Goal: Information Seeking & Learning: Learn about a topic

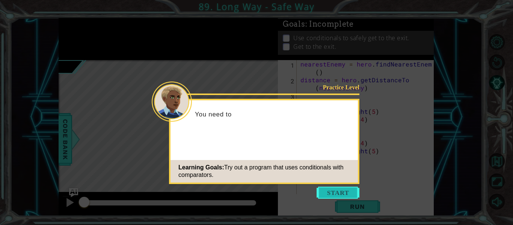
click at [333, 190] on button "Start" at bounding box center [338, 193] width 43 height 12
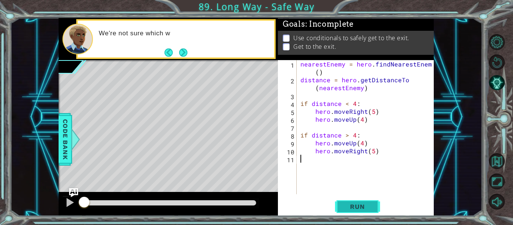
click at [352, 206] on span "Run" at bounding box center [357, 207] width 30 height 8
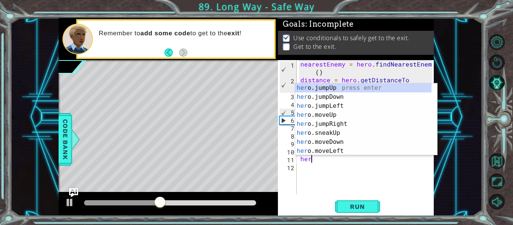
scroll to position [0, 0]
click at [319, 114] on div "her o.jumpUp press enter her o.jumpDown press enter her o.jumpLeft press enter …" at bounding box center [363, 128] width 136 height 90
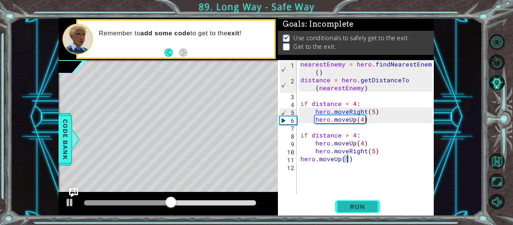
type textarea "hero.moveUp(1)"
click at [365, 199] on button "Run" at bounding box center [357, 206] width 45 height 15
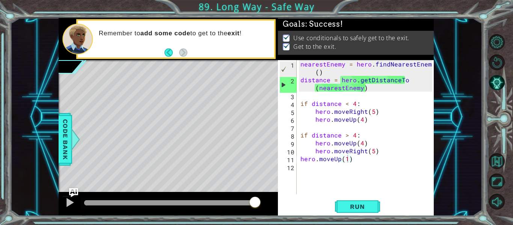
click at [255, 202] on div at bounding box center [170, 202] width 172 height 5
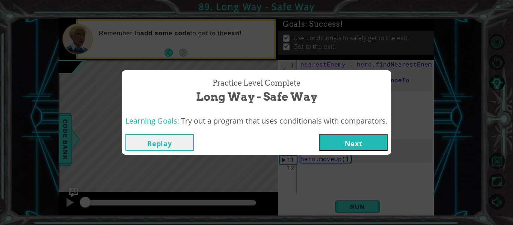
click at [327, 142] on button "Next" at bounding box center [353, 142] width 68 height 17
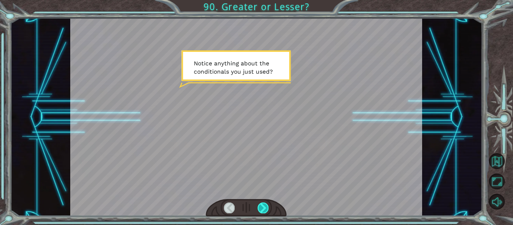
click at [262, 206] on div at bounding box center [263, 207] width 11 height 11
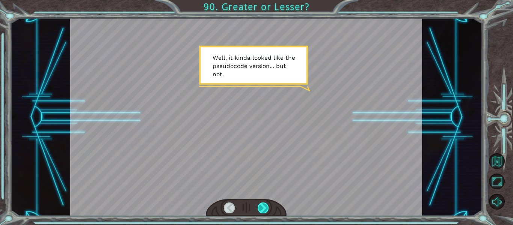
click at [262, 206] on div at bounding box center [263, 207] width 11 height 11
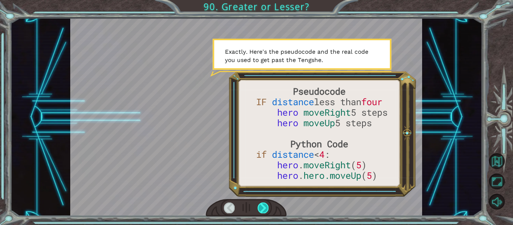
click at [262, 206] on div at bounding box center [263, 207] width 11 height 11
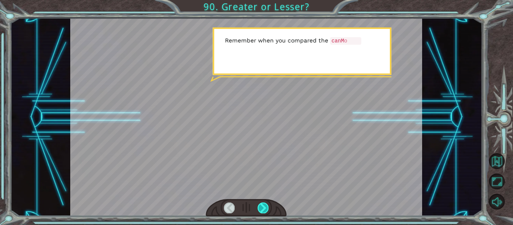
click at [262, 206] on div at bounding box center [263, 207] width 11 height 11
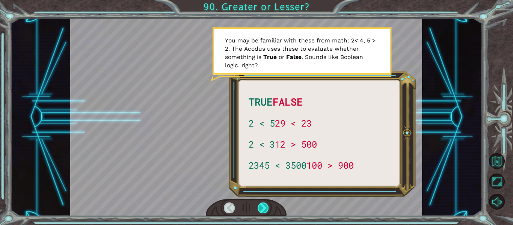
click at [262, 206] on div at bounding box center [263, 207] width 11 height 11
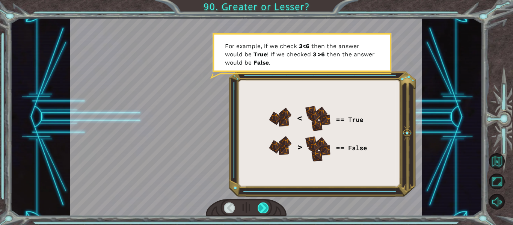
click at [262, 206] on div at bounding box center [263, 207] width 11 height 11
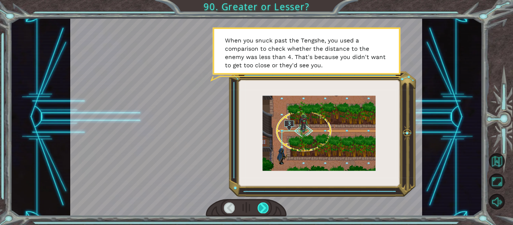
click at [262, 206] on div at bounding box center [263, 207] width 11 height 11
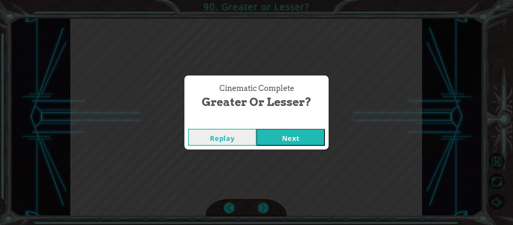
click at [309, 138] on button "Next" at bounding box center [290, 137] width 68 height 17
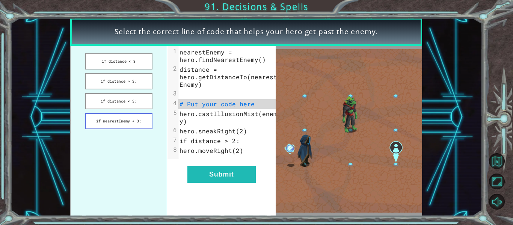
click at [142, 121] on button "if nearestEnemy < 3:" at bounding box center [118, 121] width 67 height 16
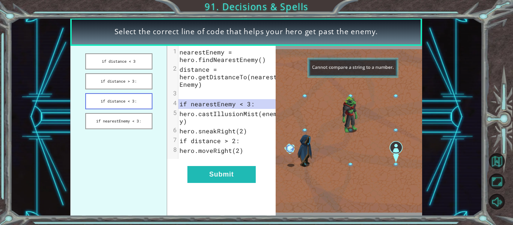
click at [130, 108] on button "if distance < 3:" at bounding box center [118, 101] width 67 height 16
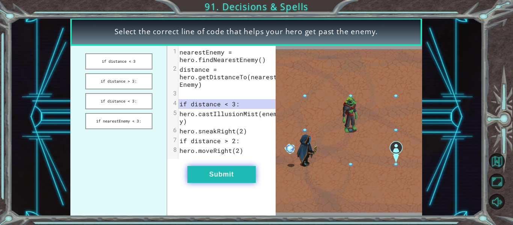
click at [203, 174] on button "Submit" at bounding box center [221, 174] width 68 height 17
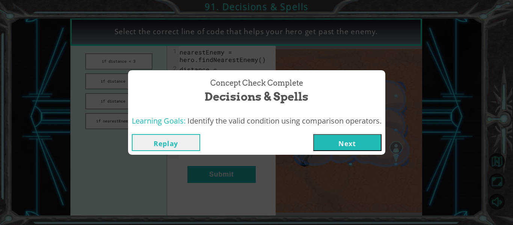
click at [350, 142] on button "Next" at bounding box center [347, 142] width 68 height 17
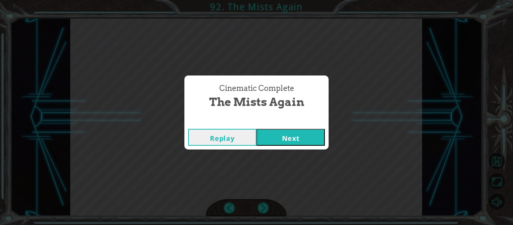
click at [288, 142] on button "Next" at bounding box center [290, 137] width 68 height 17
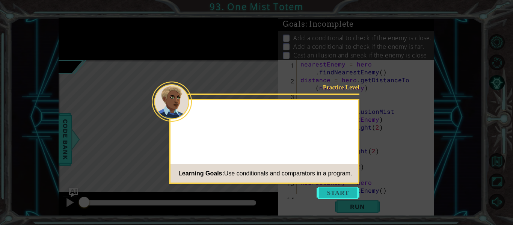
click at [344, 193] on button "Start" at bounding box center [338, 193] width 43 height 12
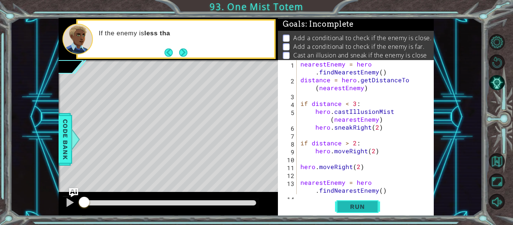
click at [342, 204] on button "Run" at bounding box center [357, 206] width 45 height 15
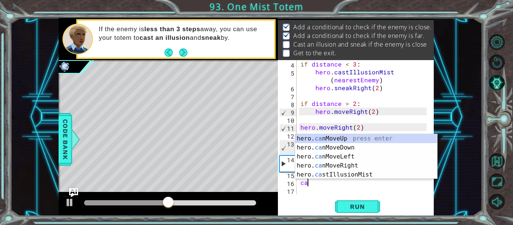
scroll to position [0, 0]
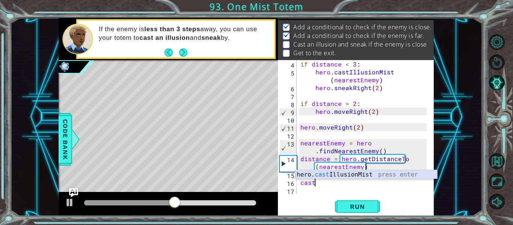
click at [356, 176] on div "hero. cast IllusionMist press enter" at bounding box center [366, 183] width 142 height 27
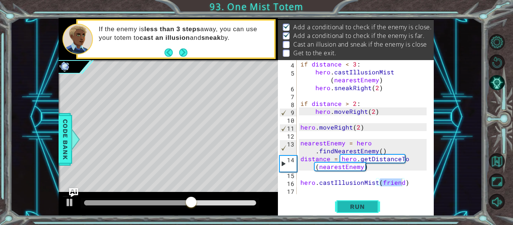
click at [365, 208] on span "Run" at bounding box center [357, 207] width 30 height 8
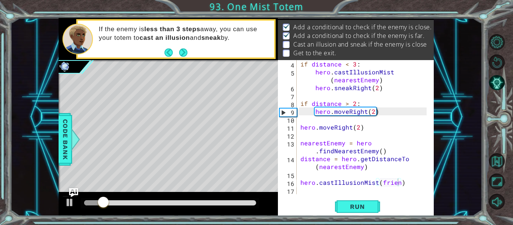
click at [394, 170] on body "1 ההההההההההההההההההההההההההההההההההההההההההההההההההההההההההההההההההההההההההההה…" at bounding box center [256, 112] width 513 height 225
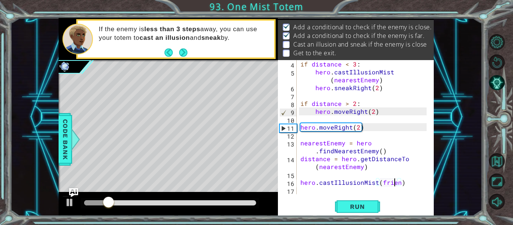
click at [396, 185] on div "if distance < 3 : hero . castIllusionMist ( nearestEnemy ) hero . sneakRight ( …" at bounding box center [364, 135] width 131 height 150
click at [398, 184] on div "if distance < 3 : hero . castIllusionMist ( nearestEnemy ) hero . sneakRight ( …" at bounding box center [364, 135] width 131 height 150
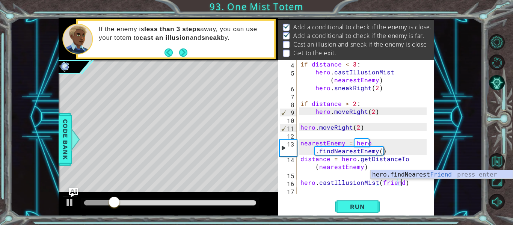
scroll to position [0, 6]
click at [404, 174] on div "hero.findNearest Friend press enter" at bounding box center [442, 183] width 142 height 27
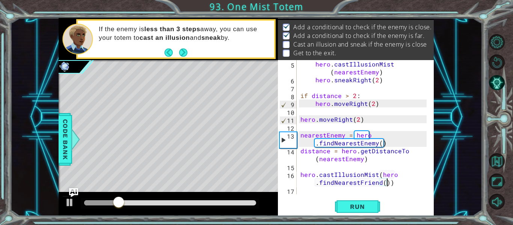
scroll to position [47, 0]
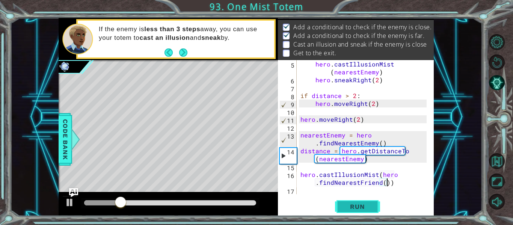
type textarea "hero.castIllusionMist(hero.findNearestFriend())"
click at [366, 210] on span "Run" at bounding box center [357, 207] width 30 height 8
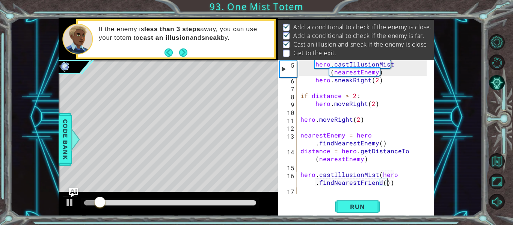
click at [316, 194] on div "hero . castIllusionMist ( nearestEnemy ) hero . sneakRight ( 2 ) if distance > …" at bounding box center [364, 139] width 131 height 158
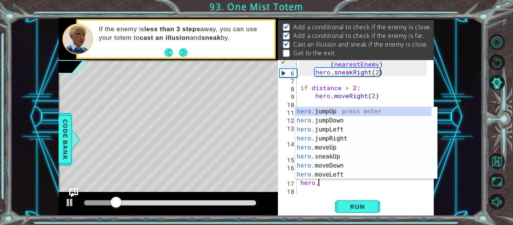
scroll to position [0, 1]
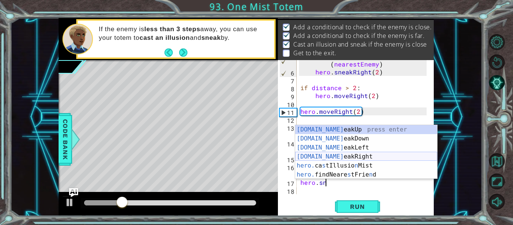
click at [332, 157] on div "[DOMAIN_NAME] eakUp press enter [DOMAIN_NAME] eakDown press enter [DOMAIN_NAME]…" at bounding box center [366, 161] width 142 height 72
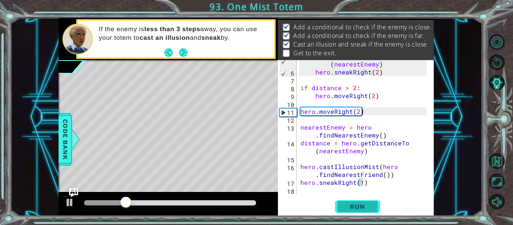
click at [352, 208] on span "Run" at bounding box center [357, 207] width 30 height 8
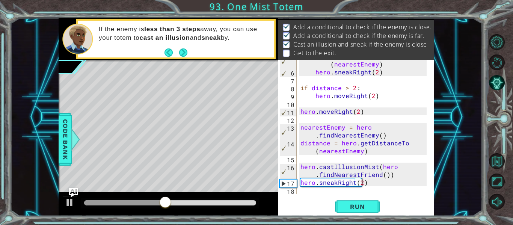
scroll to position [0, 4]
type textarea "hero.sneakRight(2)"
click at [359, 204] on span "Run" at bounding box center [357, 207] width 30 height 8
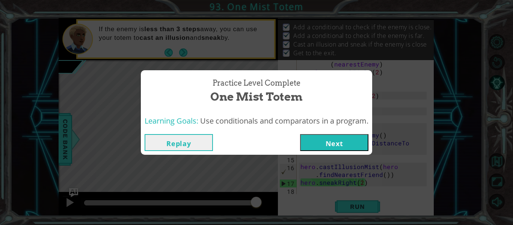
click at [301, 142] on div "Replay Next" at bounding box center [257, 142] width 224 height 17
click at [318, 143] on button "Next" at bounding box center [334, 142] width 68 height 17
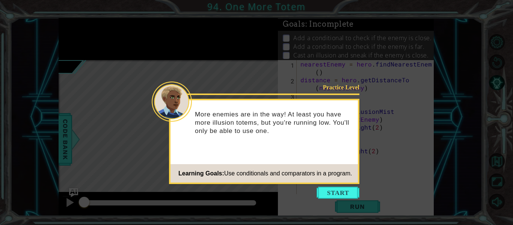
click at [328, 186] on icon at bounding box center [256, 112] width 513 height 225
click at [326, 190] on button "Start" at bounding box center [338, 193] width 43 height 12
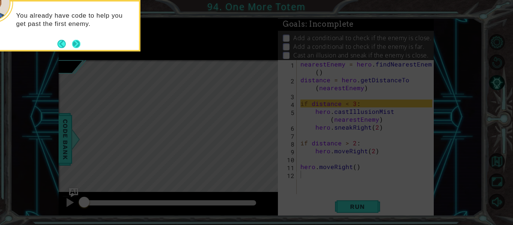
click at [75, 45] on button "Next" at bounding box center [76, 44] width 8 height 8
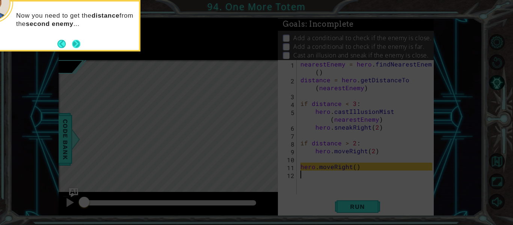
click at [77, 46] on button "Next" at bounding box center [76, 44] width 8 height 8
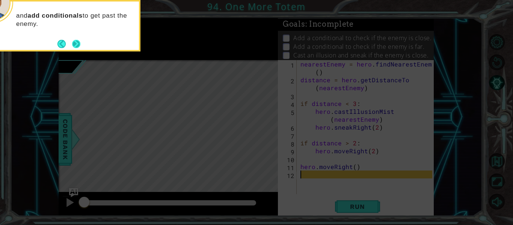
click at [77, 44] on button "Next" at bounding box center [76, 44] width 8 height 8
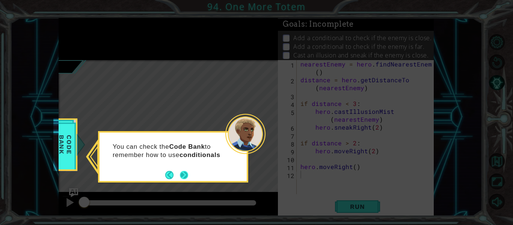
click at [183, 173] on button "Next" at bounding box center [184, 175] width 8 height 8
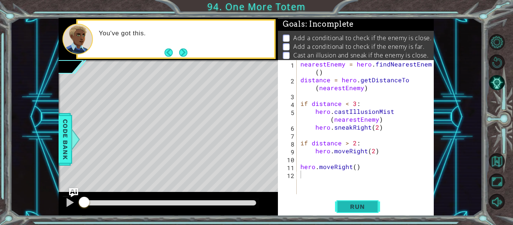
click at [355, 211] on button "Run" at bounding box center [357, 206] width 45 height 15
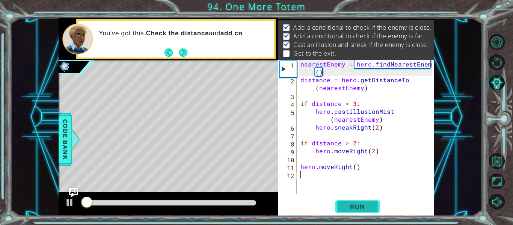
scroll to position [11, 0]
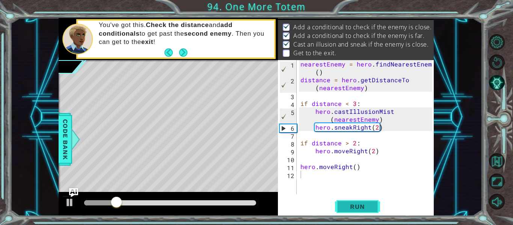
click at [355, 211] on button "Run" at bounding box center [357, 206] width 45 height 15
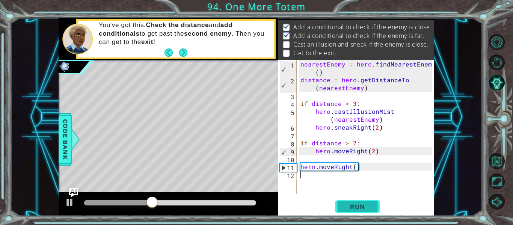
click at [347, 206] on span "Run" at bounding box center [357, 207] width 30 height 8
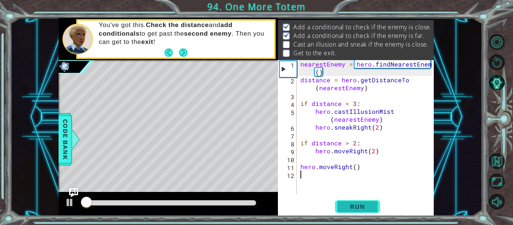
click at [347, 207] on span "Run" at bounding box center [357, 207] width 30 height 8
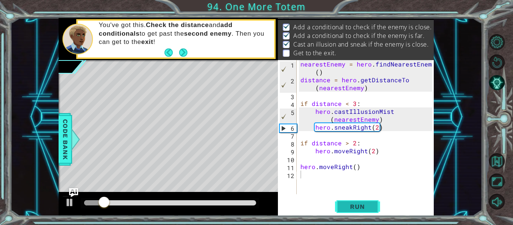
click at [347, 207] on span "Run" at bounding box center [357, 207] width 30 height 8
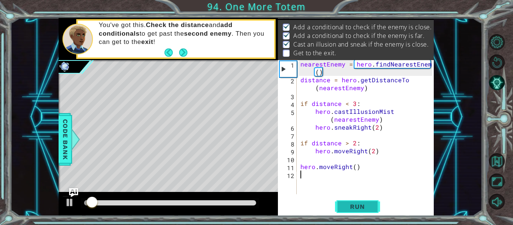
click at [338, 205] on button "Run" at bounding box center [357, 206] width 45 height 15
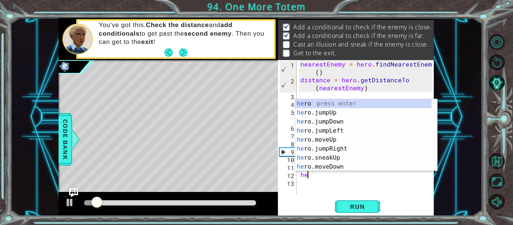
scroll to position [0, 0]
type textarea "h"
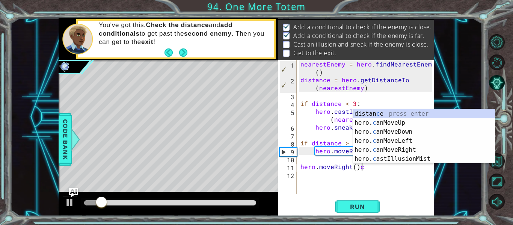
scroll to position [0, 4]
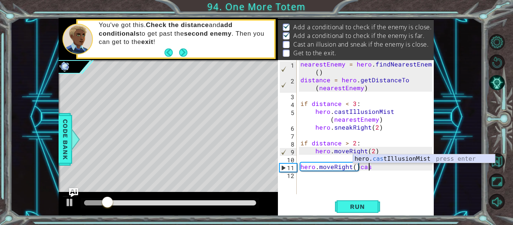
click at [377, 160] on div "hero. cas tIllusionMist press enter" at bounding box center [424, 167] width 142 height 27
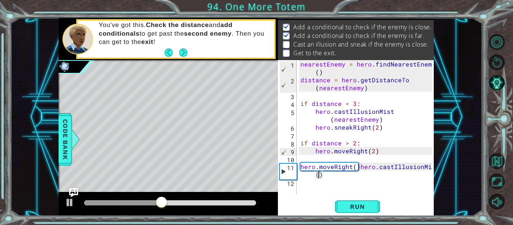
scroll to position [0, 8]
click at [357, 204] on span "Run" at bounding box center [357, 207] width 30 height 8
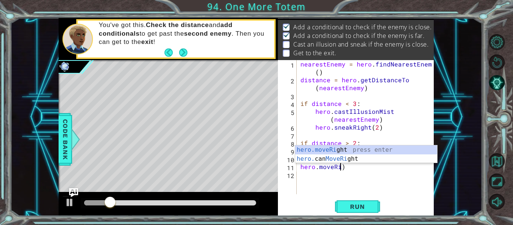
scroll to position [0, 2]
click at [369, 150] on div "hero.moveRi ght press enter hero. can MoveRi ght press enter" at bounding box center [366, 163] width 142 height 36
type textarea "hero.moveRight(1)"
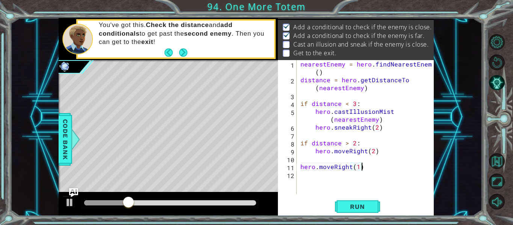
click at [362, 166] on div "nearestEnemy = hero . findNearestEnemy ( ) distance = hero . getDistanceTo ( ne…" at bounding box center [367, 139] width 137 height 158
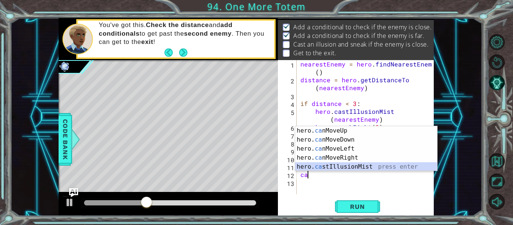
click at [360, 170] on div "hero. ca nMoveUp press enter hero. ca nMoveDown press enter hero. ca nMoveLeft …" at bounding box center [366, 157] width 142 height 63
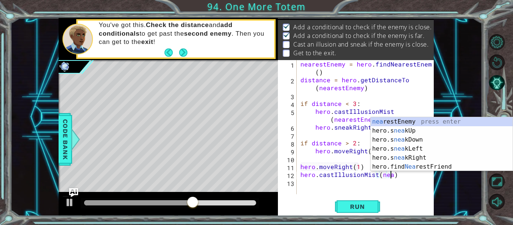
scroll to position [0, 6]
click at [401, 166] on div "nea restEnemy press enter hero.s nea kUp press enter hero.s nea kDown press ent…" at bounding box center [442, 153] width 142 height 72
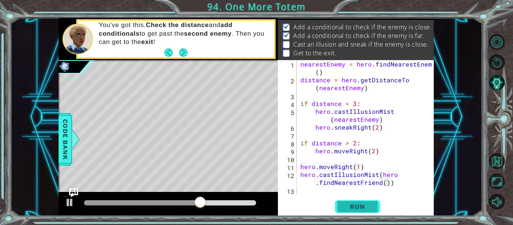
click at [370, 208] on span "Run" at bounding box center [357, 207] width 30 height 8
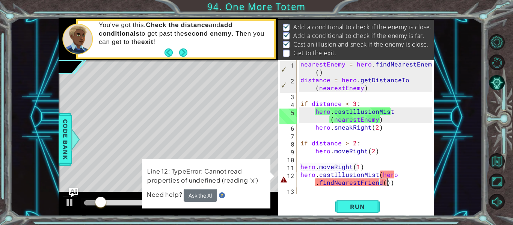
click at [391, 183] on div "nearestEnemy = hero . findNearestEnemy ( ) distance = hero . getDistanceTo ( ne…" at bounding box center [367, 139] width 137 height 158
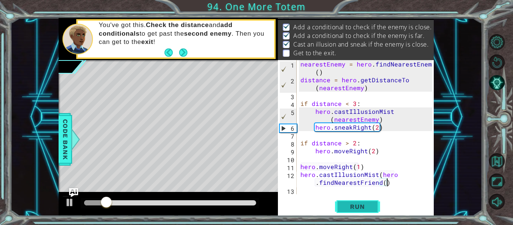
click at [364, 205] on span "Run" at bounding box center [357, 207] width 30 height 8
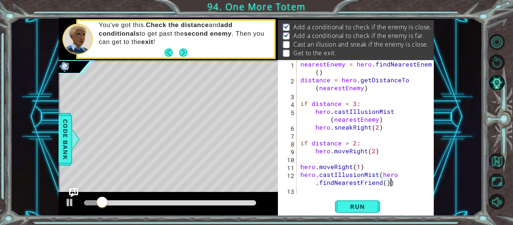
scroll to position [0, 10]
click at [366, 202] on button "Run" at bounding box center [357, 206] width 45 height 15
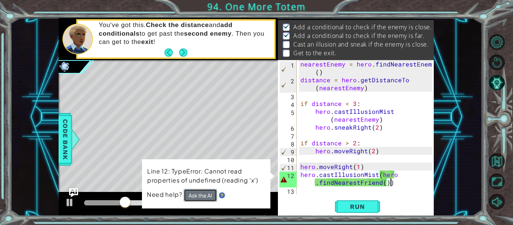
click at [206, 199] on button "Ask the AI" at bounding box center [200, 195] width 33 height 13
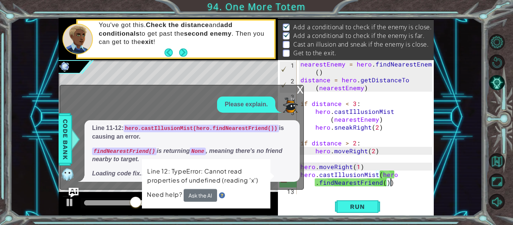
click at [73, 193] on img "Ask AI" at bounding box center [74, 193] width 10 height 10
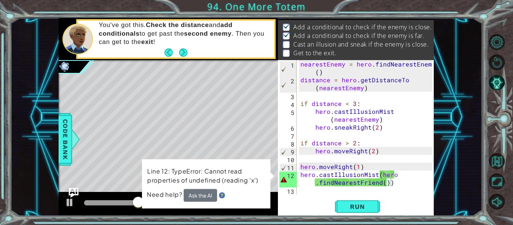
click at [73, 193] on img "Ask AI" at bounding box center [74, 193] width 10 height 10
click at [74, 189] on img "Ask AI" at bounding box center [74, 193] width 10 height 10
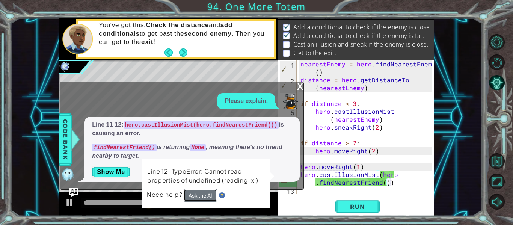
click at [208, 193] on button "Ask the AI" at bounding box center [200, 195] width 33 height 13
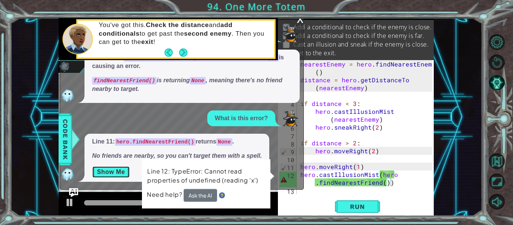
click at [115, 172] on button "Show Me" at bounding box center [111, 172] width 38 height 12
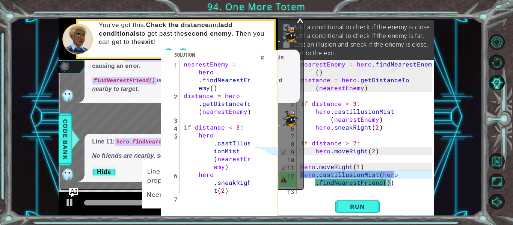
click at [259, 56] on div "×" at bounding box center [262, 57] width 12 height 13
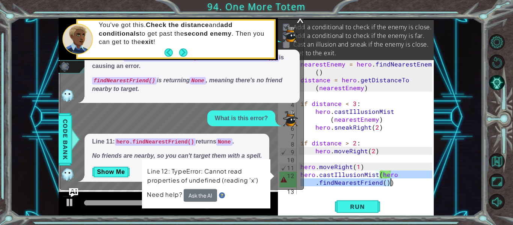
drag, startPoint x: 395, startPoint y: 175, endPoint x: 391, endPoint y: 181, distance: 6.8
click at [391, 181] on div "nearestEnemy = hero . findNearestEnemy ( ) distance = hero . getDistanceTo ( ne…" at bounding box center [367, 139] width 137 height 158
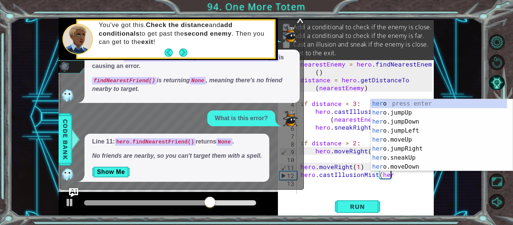
scroll to position [0, 5]
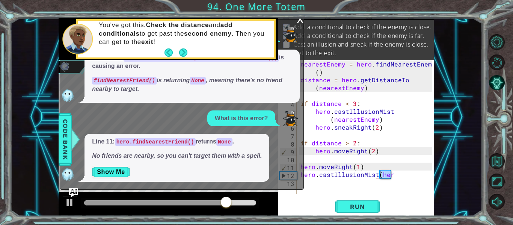
drag, startPoint x: 392, startPoint y: 176, endPoint x: 379, endPoint y: 176, distance: 13.1
click at [379, 176] on div "nearestEnemy = hero . findNearestEnemy ( ) distance = hero . getDistanceTo ( ne…" at bounding box center [367, 139] width 137 height 158
type textarea "hero.castIllusionMist("
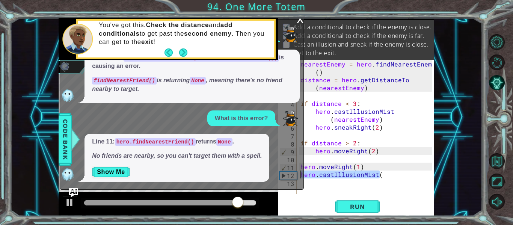
drag, startPoint x: 379, startPoint y: 176, endPoint x: 299, endPoint y: 174, distance: 80.0
click at [299, 174] on div "1 2 3 4 5 6 7 nearestEnemy = hero . findNearestEn emy ( ) distance = hero . get…" at bounding box center [246, 117] width 375 height 198
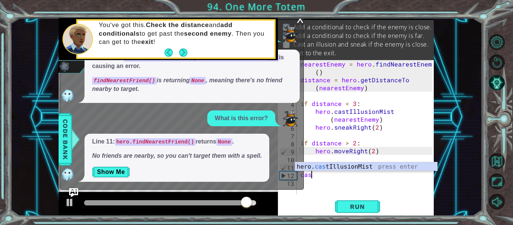
scroll to position [0, 0]
click at [317, 169] on div "hero. cas tIllusionMist press enter" at bounding box center [366, 175] width 142 height 27
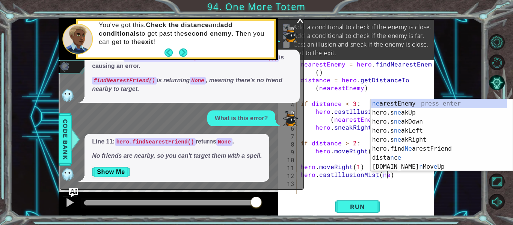
scroll to position [0, 5]
click at [437, 103] on div "ne arestEnemy press enter hero.s ne akUp press enter hero.s ne akDown press ent…" at bounding box center [439, 144] width 136 height 90
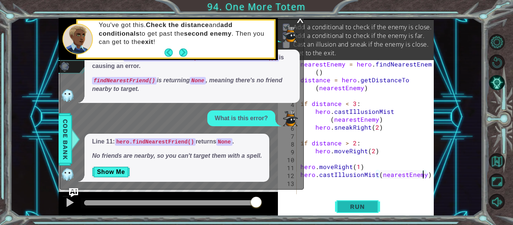
type textarea "hero.castIllusionMist(nearestEnemy)"
click at [359, 206] on span "Run" at bounding box center [357, 207] width 30 height 8
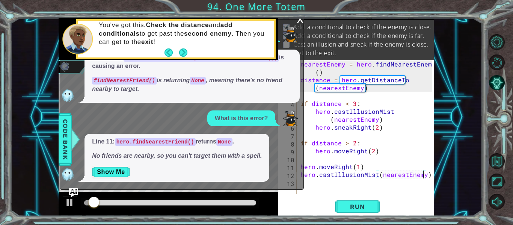
click at [299, 18] on div "x" at bounding box center [300, 19] width 7 height 8
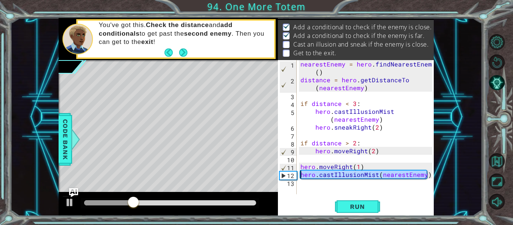
drag, startPoint x: 426, startPoint y: 175, endPoint x: 297, endPoint y: 174, distance: 128.8
click at [297, 174] on div "hero.castIllusionMist(nearestEnemy) 1 2 3 4 5 6 7 8 9 10 11 12 13 nearestEnemy …" at bounding box center [355, 127] width 154 height 134
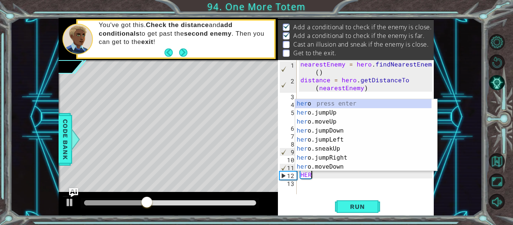
scroll to position [0, 0]
type textarea "H"
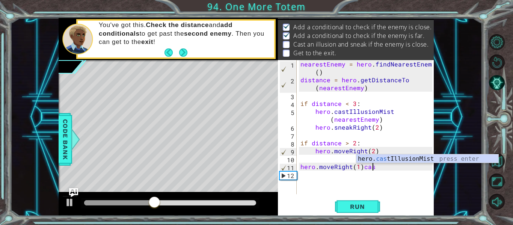
scroll to position [0, 4]
click at [390, 156] on div "hero. cas tIllusionMist press enter" at bounding box center [427, 167] width 142 height 27
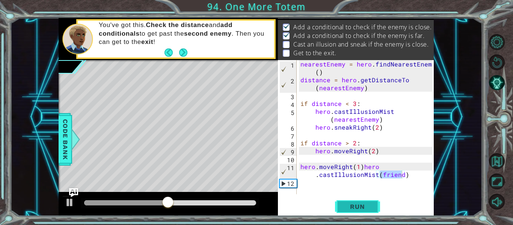
click at [350, 202] on button "Run" at bounding box center [357, 206] width 45 height 15
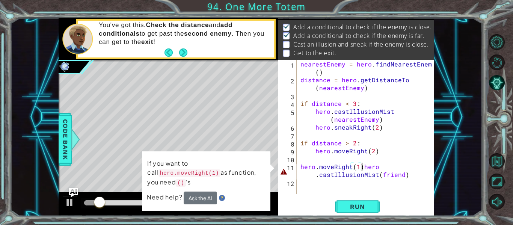
click at [361, 168] on div "nearestEnemy = hero . findNearestEnemy ( ) distance = hero . getDistanceTo ( ne…" at bounding box center [367, 139] width 137 height 158
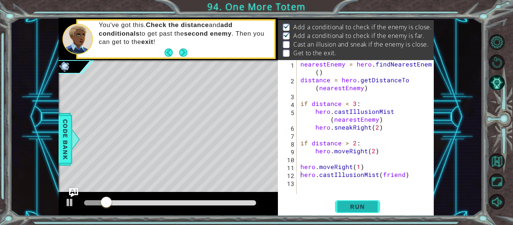
click at [340, 205] on button "Run" at bounding box center [357, 206] width 45 height 15
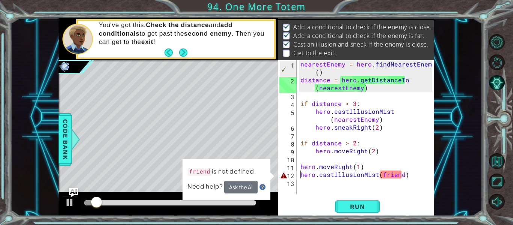
click at [399, 176] on div "nearestEnemy = hero . findNearestEnemy ( ) distance = hero . getDistanceTo ( ne…" at bounding box center [367, 139] width 137 height 158
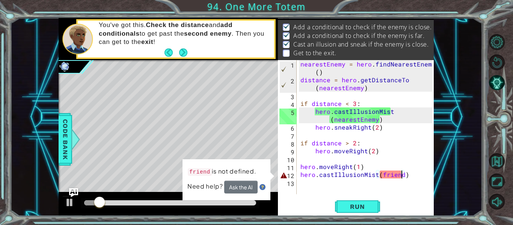
click at [401, 176] on div "nearestEnemy = hero . findNearestEnemy ( ) distance = hero . getDistanceTo ( ne…" at bounding box center [367, 139] width 137 height 158
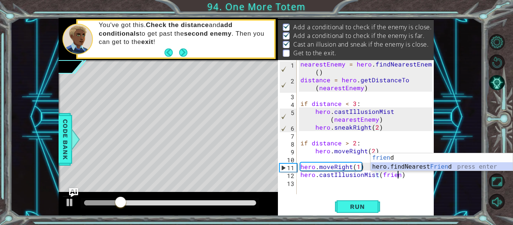
click at [398, 164] on div "frien d press enter hero.findNearest Frien d press enter" at bounding box center [442, 171] width 142 height 36
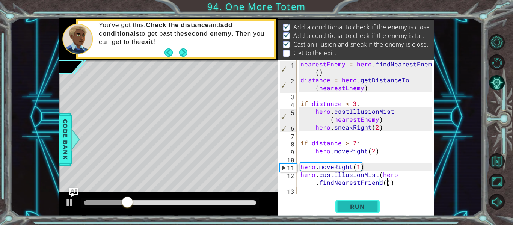
click at [364, 204] on span "Run" at bounding box center [357, 207] width 30 height 8
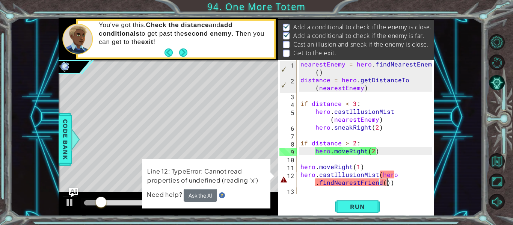
click at [374, 177] on div "nearestEnemy = hero . findNearestEnemy ( ) distance = hero . getDistanceTo ( ne…" at bounding box center [367, 139] width 137 height 158
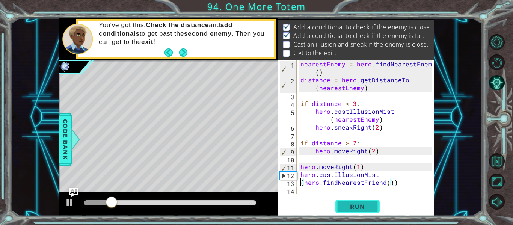
click at [363, 207] on span "Run" at bounding box center [357, 207] width 30 height 8
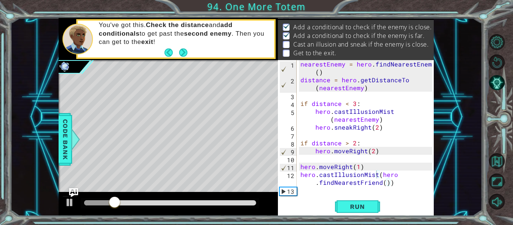
click at [454, 185] on div "1 2 3 4 5 6 7 nearestEnemy = hero . findNearestEn emy ( ) distance = hero . get…" at bounding box center [246, 117] width 472 height 198
click at [497, 83] on button "AI Hint" at bounding box center [497, 83] width 16 height 16
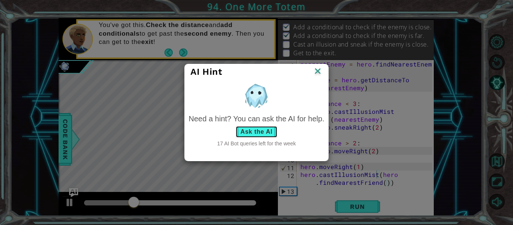
click at [263, 129] on button "Ask the AI" at bounding box center [256, 132] width 42 height 12
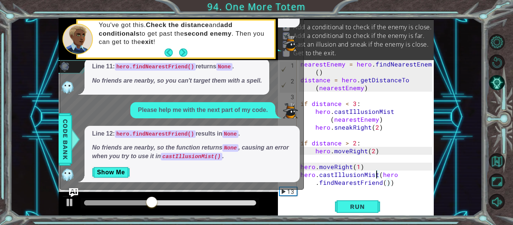
scroll to position [26, 0]
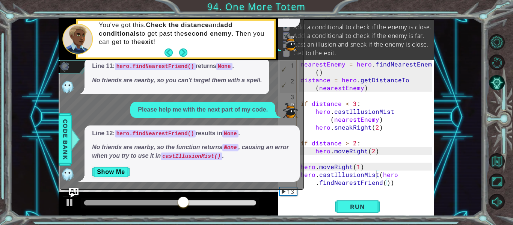
click at [75, 193] on img "Ask AI" at bounding box center [74, 193] width 10 height 10
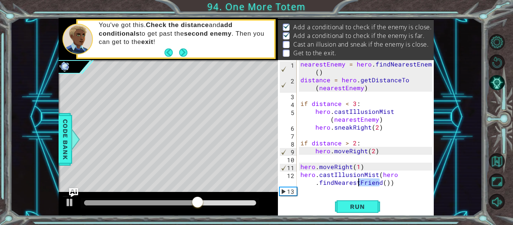
drag, startPoint x: 379, startPoint y: 184, endPoint x: 358, endPoint y: 182, distance: 21.1
click at [358, 182] on div "nearestEnemy = hero . findNearestEnemy ( ) distance = hero . getDistanceTo ( ne…" at bounding box center [367, 139] width 137 height 158
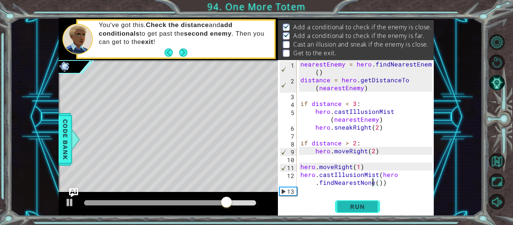
click at [356, 205] on span "Run" at bounding box center [357, 207] width 30 height 8
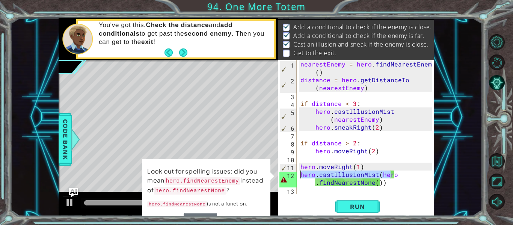
drag, startPoint x: 392, startPoint y: 175, endPoint x: 300, endPoint y: 175, distance: 92.4
click at [300, 175] on div "nearestEnemy = hero . findNearestEnemy ( ) distance = hero . getDistanceTo ( ne…" at bounding box center [367, 139] width 137 height 158
type textarea "o.findNearestNone())"
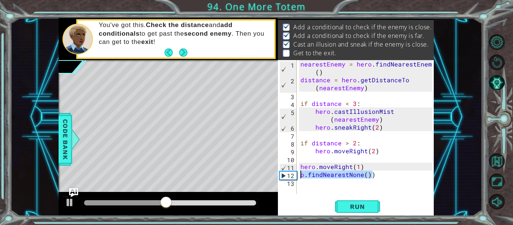
drag, startPoint x: 377, startPoint y: 178, endPoint x: 299, endPoint y: 178, distance: 78.1
click at [299, 178] on div "nearestEnemy = hero . findNearestEnemy ( ) distance = hero . getDistanceTo ( ne…" at bounding box center [367, 139] width 137 height 158
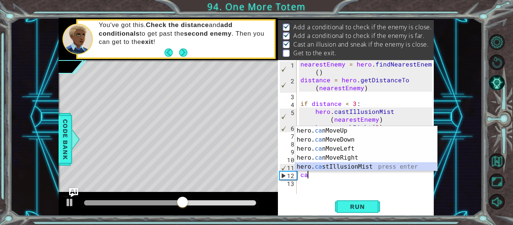
click at [313, 169] on div "hero. ca nMoveUp press enter hero. ca nMoveDown press enter hero. ca nMoveLeft …" at bounding box center [366, 157] width 142 height 63
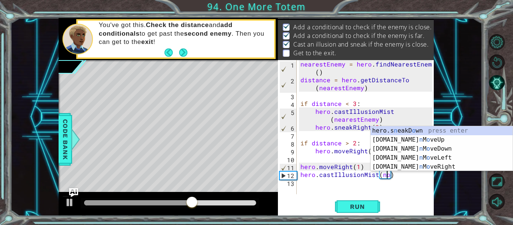
scroll to position [0, 6]
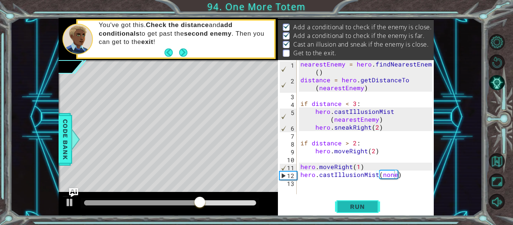
click at [363, 208] on span "Run" at bounding box center [357, 207] width 30 height 8
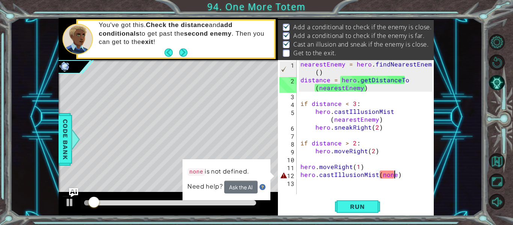
click at [382, 176] on div "nearestEnemy = hero . findNearestEnemy ( ) distance = hero . getDistanceTo ( ne…" at bounding box center [367, 139] width 137 height 158
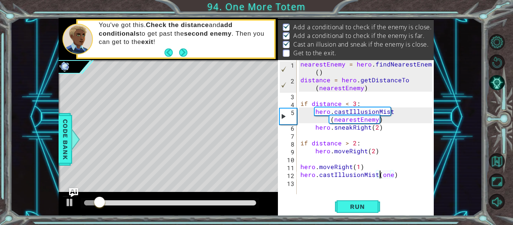
scroll to position [0, 5]
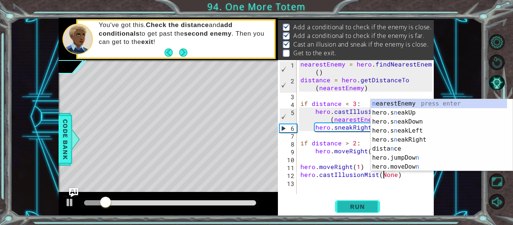
click at [365, 204] on span "Run" at bounding box center [357, 207] width 30 height 8
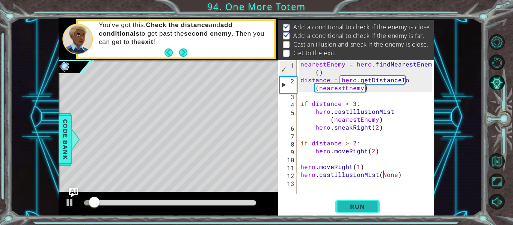
click at [365, 204] on span "Run" at bounding box center [357, 207] width 30 height 8
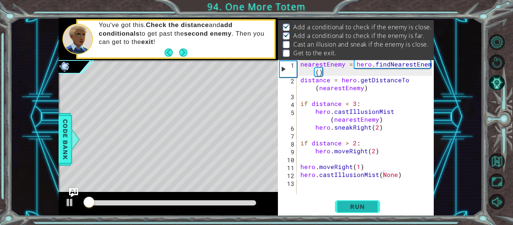
click at [365, 204] on span "Run" at bounding box center [357, 207] width 30 height 8
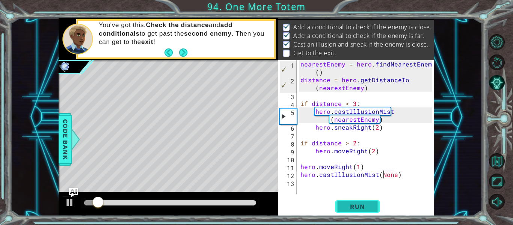
click at [365, 204] on span "Run" at bounding box center [357, 207] width 30 height 8
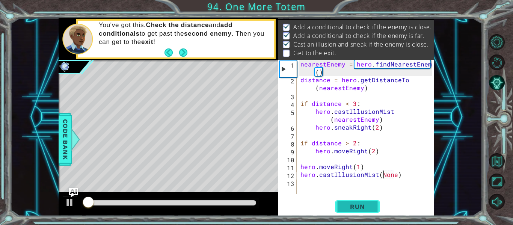
click at [365, 204] on span "Run" at bounding box center [357, 207] width 30 height 8
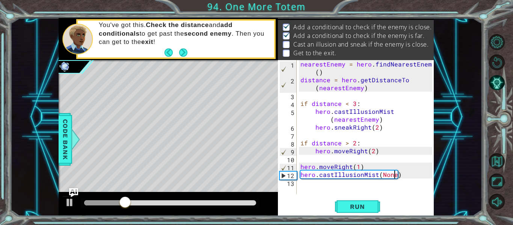
click at [394, 177] on div "nearestEnemy = hero . findNearestEnemy ( ) distance = hero . getDistanceTo ( ne…" at bounding box center [367, 139] width 137 height 158
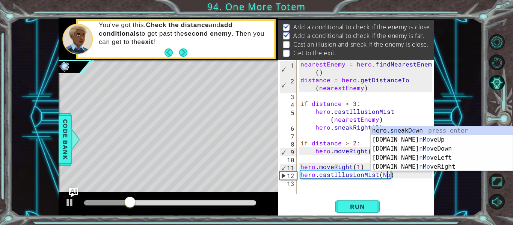
scroll to position [0, 5]
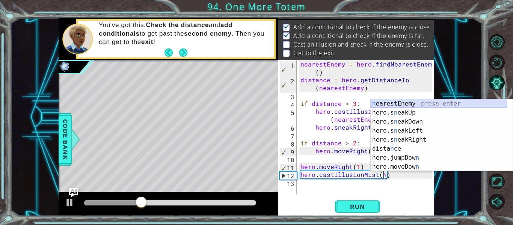
click at [407, 103] on div "n earestEnemy press enter hero.s n eakUp press enter hero.s n eakDown press ent…" at bounding box center [439, 144] width 136 height 90
type textarea "hero.castIllusionMist(nearestEnemy)"
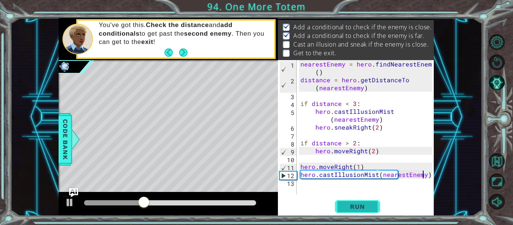
click at [361, 210] on span "Run" at bounding box center [357, 207] width 30 height 8
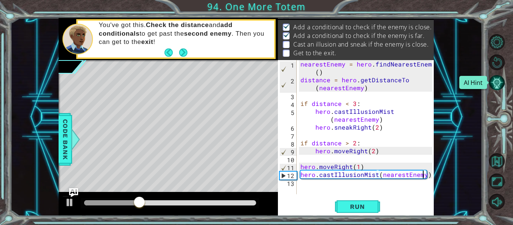
click at [498, 86] on button "AI Hint" at bounding box center [497, 83] width 16 height 16
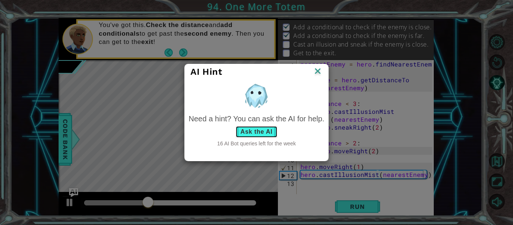
click at [258, 133] on button "Ask the AI" at bounding box center [256, 132] width 42 height 12
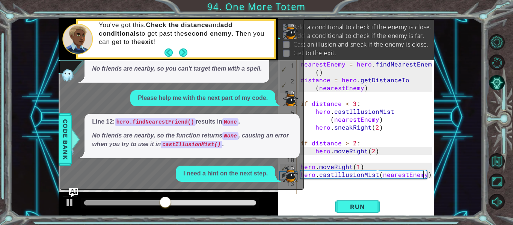
scroll to position [110, 0]
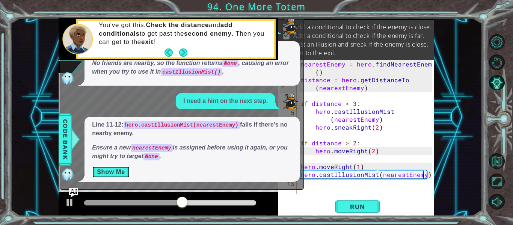
click at [104, 172] on button "Show Me" at bounding box center [111, 172] width 38 height 12
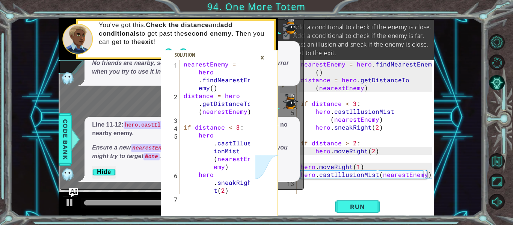
click at [261, 54] on div "×" at bounding box center [262, 57] width 12 height 13
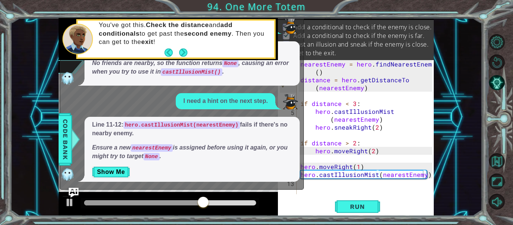
click at [76, 194] on img "Ask AI" at bounding box center [74, 193] width 10 height 10
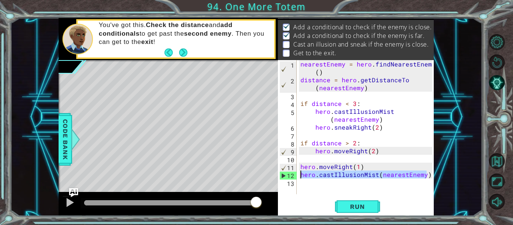
drag, startPoint x: 427, startPoint y: 177, endPoint x: 299, endPoint y: 172, distance: 128.9
click at [299, 172] on div "hero.castIllusionMist(nearestEnemy) 1 2 3 4 5 6 7 8 9 10 11 12 13 nearestEnemy …" at bounding box center [355, 127] width 154 height 134
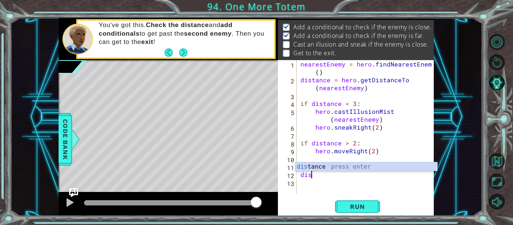
scroll to position [0, 0]
click at [306, 168] on div "dist ance press enter" at bounding box center [366, 175] width 142 height 27
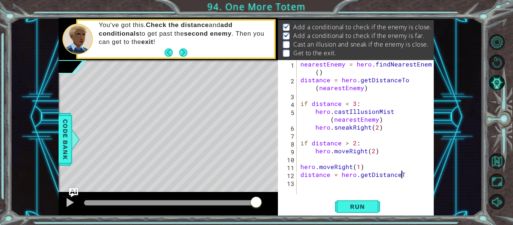
scroll to position [0, 6]
type textarea "distance = hero.getDistanceTo"
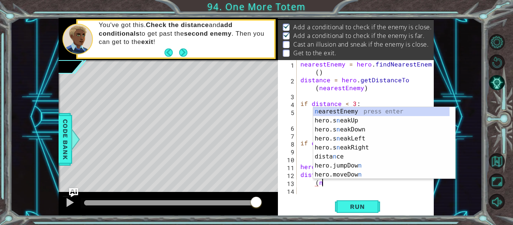
scroll to position [0, 1]
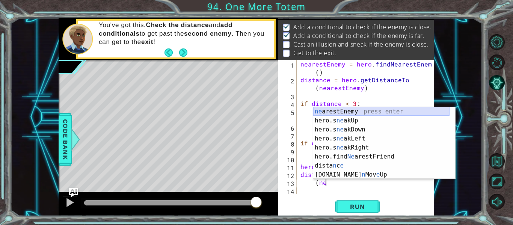
click at [351, 111] on div "ne arestEnemy press enter hero.s ne akUp press enter hero.s ne akDown press ent…" at bounding box center [381, 152] width 136 height 90
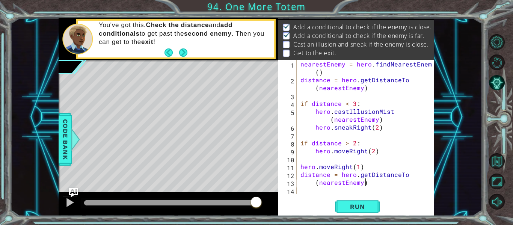
scroll to position [0, 4]
type textarea "(nearestEnemy)"
click at [351, 207] on span "Run" at bounding box center [357, 207] width 30 height 8
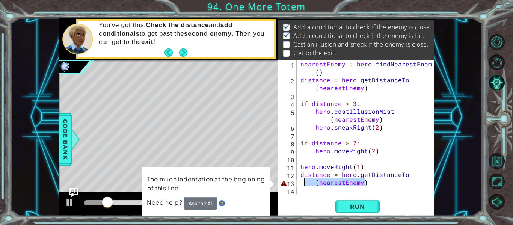
drag, startPoint x: 367, startPoint y: 184, endPoint x: 303, endPoint y: 180, distance: 63.5
click at [303, 180] on div "nearestEnemy = hero . findNearestEnemy ( ) distance = hero . getDistanceTo ( ne…" at bounding box center [367, 139] width 137 height 158
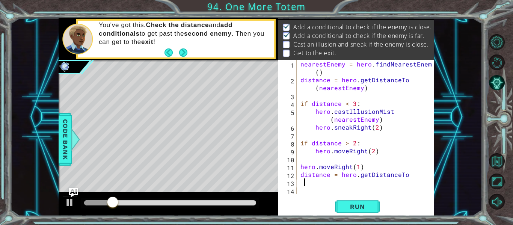
scroll to position [0, 0]
click at [300, 182] on div "nearestEnemy = hero . findNearestEnemy ( ) distance = hero . getDistanceTo ( ne…" at bounding box center [367, 139] width 137 height 158
click at [295, 184] on div "13" at bounding box center [287, 183] width 17 height 8
click at [298, 183] on div "1 2 3 4 5 6 7 8 9 10 11 12 13 14 nearestEnemy = hero . findNearestEnemy ( ) dis…" at bounding box center [355, 127] width 154 height 134
click at [301, 182] on div "nearestEnemy = hero . findNearestEnemy ( ) distance = hero . getDistanceTo ( ne…" at bounding box center [367, 139] width 137 height 158
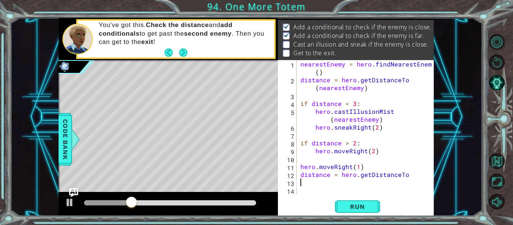
type textarea "distance = hero.getDistanceTo"
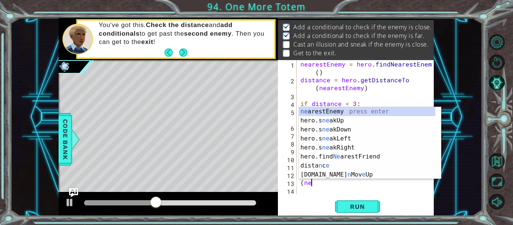
scroll to position [0, 0]
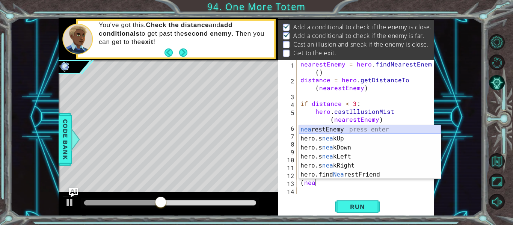
click at [319, 130] on div "nea restEnemy press enter hero.s nea kUp press enter hero.s nea kDown press ent…" at bounding box center [370, 161] width 142 height 72
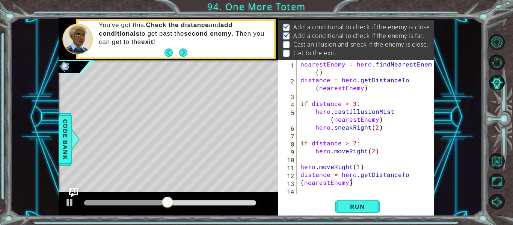
scroll to position [0, 3]
type textarea "(nearestEnemy)"
click at [350, 209] on span "Run" at bounding box center [357, 207] width 30 height 8
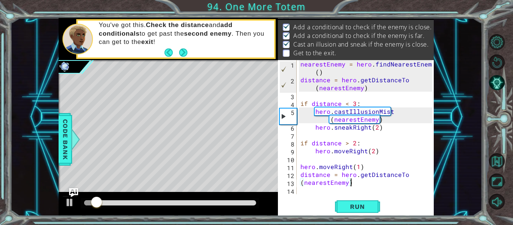
click at [311, 190] on div "nearestEnemy = hero . findNearestEnemy ( ) distance = hero . getDistanceTo ( ne…" at bounding box center [367, 139] width 137 height 158
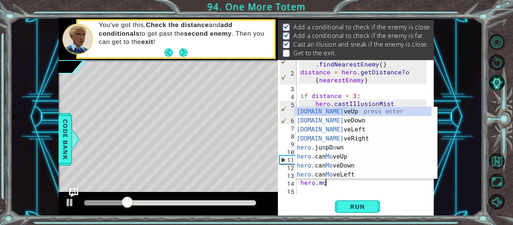
scroll to position [0, 2]
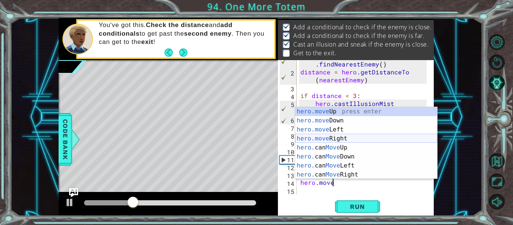
click at [336, 137] on div "hero.move Up press enter hero.move Down press enter hero.move Left press enter …" at bounding box center [366, 152] width 142 height 90
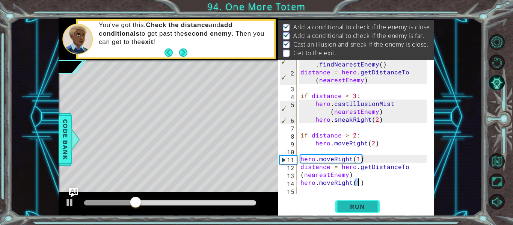
click at [353, 208] on span "Run" at bounding box center [357, 207] width 30 height 8
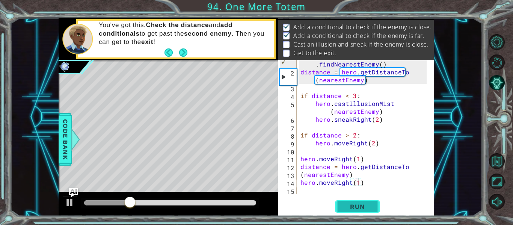
click at [353, 208] on span "Run" at bounding box center [357, 207] width 30 height 8
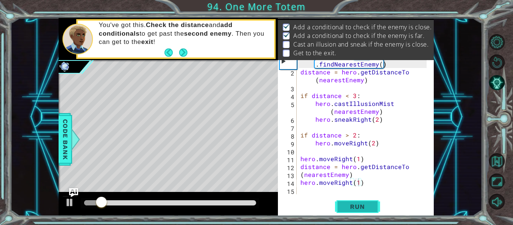
click at [353, 208] on span "Run" at bounding box center [357, 207] width 30 height 8
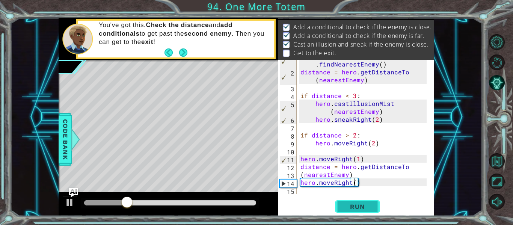
scroll to position [0, 3]
click at [354, 206] on span "Run" at bounding box center [357, 207] width 30 height 8
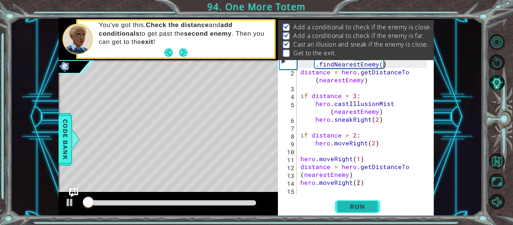
click at [354, 206] on span "Run" at bounding box center [357, 207] width 30 height 8
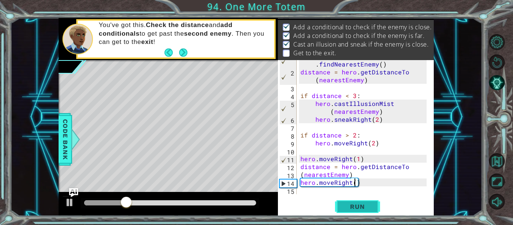
type textarea "hero.moveRight(3)"
click at [307, 190] on div "nearestEnemy = hero . findNearestEnemy ( ) distance = hero . getDistanceTo ( ne…" at bounding box center [364, 131] width 131 height 158
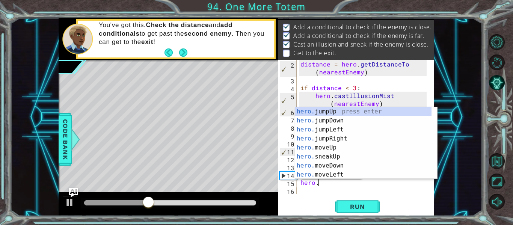
scroll to position [0, 1]
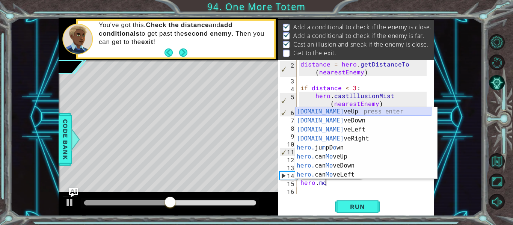
click at [321, 115] on div "[DOMAIN_NAME] veUp press enter [DOMAIN_NAME] veDown press enter [DOMAIN_NAME] v…" at bounding box center [363, 152] width 136 height 90
type textarea "hero.moveUp(1)"
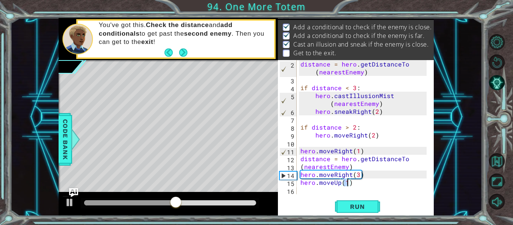
click at [312, 190] on div "distance = hero . getDistanceTo ( nearestEnemy ) if distance < 3 : hero . castI…" at bounding box center [364, 139] width 131 height 158
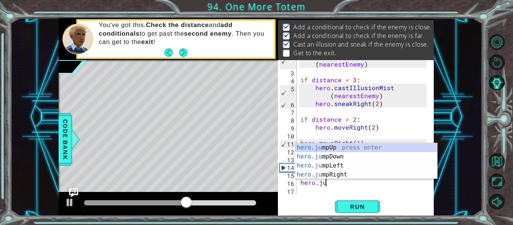
type textarea "hero.ju"
click at [316, 148] on div "hero.ju mpUp press enter hero.ju mpDown press enter hero.[PERSON_NAME] mpLeft p…" at bounding box center [366, 170] width 142 height 54
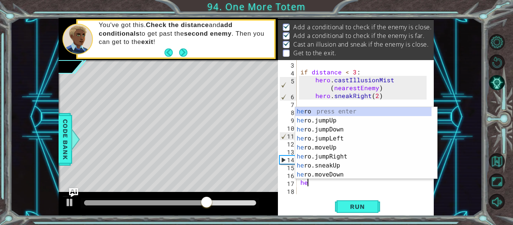
scroll to position [0, 0]
click at [313, 148] on div "her o press enter her o.jumpUp press enter her o.jumpDown press enter her o.jum…" at bounding box center [363, 152] width 136 height 90
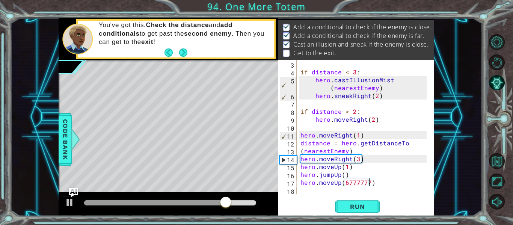
scroll to position [0, 5]
type textarea "hero.moveUp(67777777)"
click at [368, 210] on span "Run" at bounding box center [357, 207] width 30 height 8
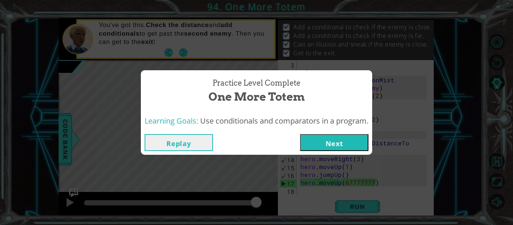
click at [351, 139] on button "Next" at bounding box center [334, 142] width 68 height 17
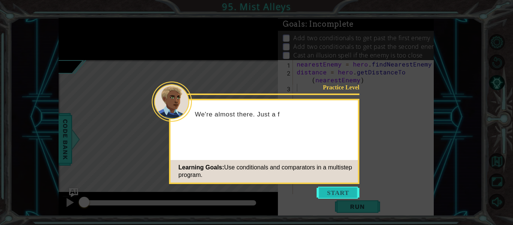
click at [324, 190] on button "Start" at bounding box center [338, 193] width 43 height 12
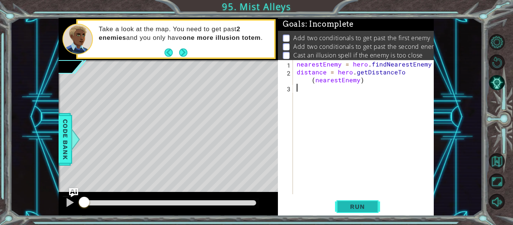
click at [340, 200] on button "Run" at bounding box center [357, 206] width 45 height 15
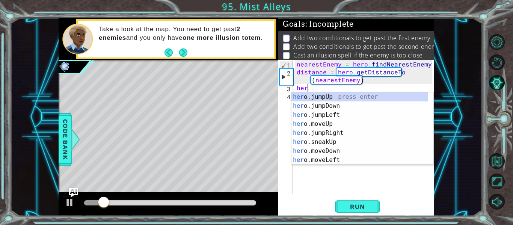
scroll to position [0, 0]
click at [315, 124] on div "her o.jumpUp press enter her o.jumpDown press enter her o.jumpLeft press enter …" at bounding box center [359, 137] width 136 height 90
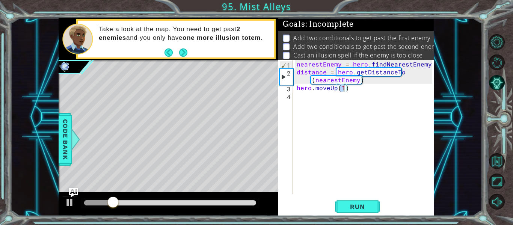
type textarea "hero.moveUp(2)"
click at [307, 101] on div "nearestEnemy = hero . findNearestEnemy ( ) distance = hero . getDistanceTo ( ne…" at bounding box center [365, 135] width 141 height 150
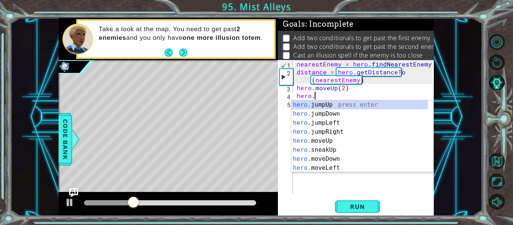
scroll to position [0, 1]
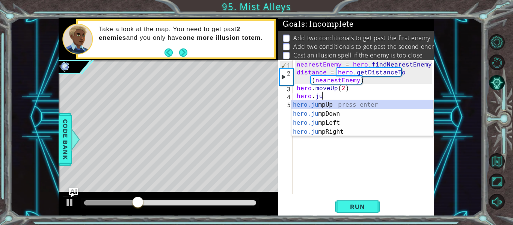
type textarea "hero.jum"
click at [309, 104] on div "hero.jum pUp press enter hero.jum pDown press enter hero.jum pLeft press enter …" at bounding box center [362, 127] width 142 height 54
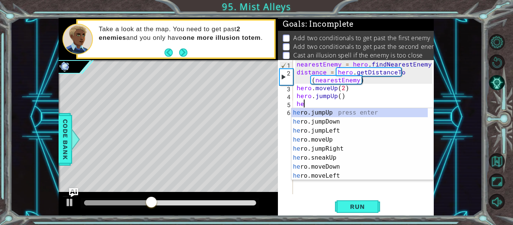
scroll to position [0, 0]
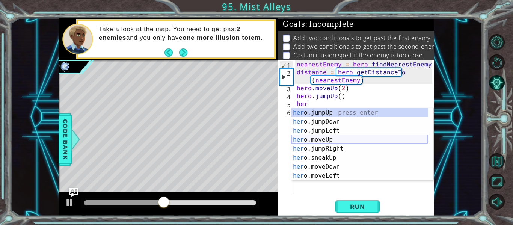
click at [324, 140] on div "her o.jumpUp press enter her o.jumpDown press enter her o.jumpLeft press enter …" at bounding box center [359, 153] width 136 height 90
type textarea "hero.moveUp(1)"
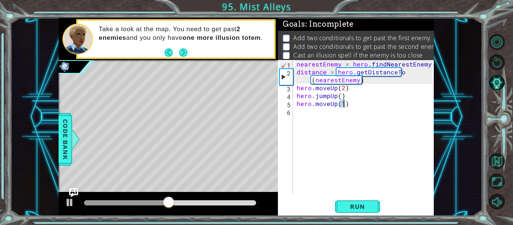
click at [308, 121] on div "nearestEnemy = hero . findNearestEnemy ( ) distance = hero . getDistanceTo ( ne…" at bounding box center [365, 135] width 141 height 150
click at [355, 205] on span "Run" at bounding box center [357, 207] width 30 height 8
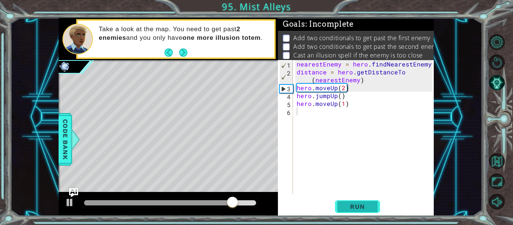
click at [356, 205] on span "Run" at bounding box center [357, 207] width 30 height 8
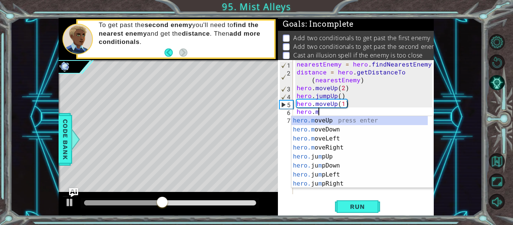
scroll to position [0, 1]
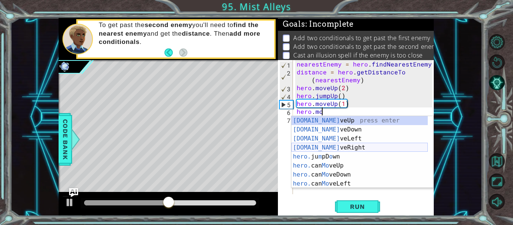
click at [320, 148] on div "[DOMAIN_NAME] veUp press enter [DOMAIN_NAME] veDown press enter [DOMAIN_NAME] v…" at bounding box center [359, 161] width 136 height 90
type textarea "hero.moveRight(1)"
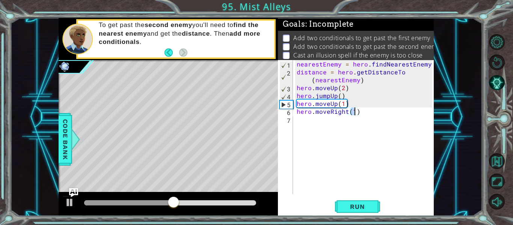
click at [310, 127] on div "nearestEnemy = hero . findNearestEnemy ( ) distance = hero . getDistanceTo ( ne…" at bounding box center [365, 135] width 141 height 150
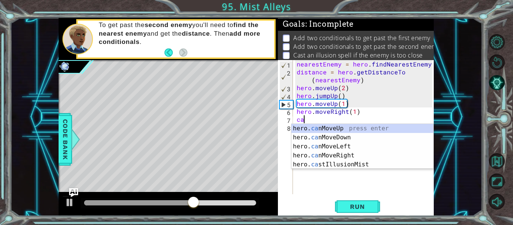
scroll to position [0, 0]
type textarea "c"
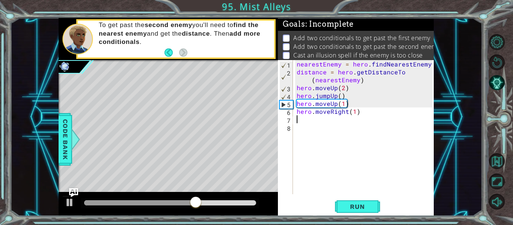
type textarea "hero.moveRight(1)"
type textarea "distance = hero.getDistanceTo"
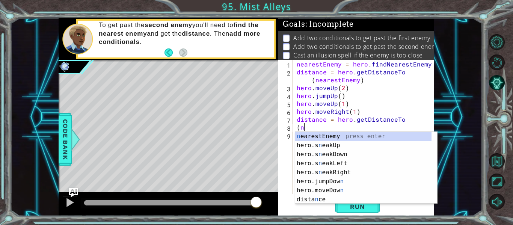
scroll to position [0, 0]
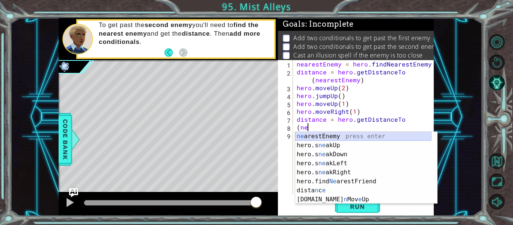
click at [309, 139] on div "ne arestEnemy press enter hero.s ne akUp press enter hero.s ne akDown press ent…" at bounding box center [363, 177] width 136 height 90
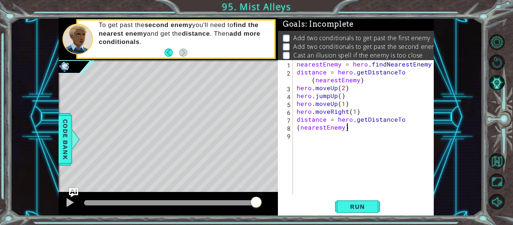
scroll to position [0, 3]
type textarea "(nearestEnemy)"
click at [348, 203] on span "Run" at bounding box center [357, 207] width 30 height 8
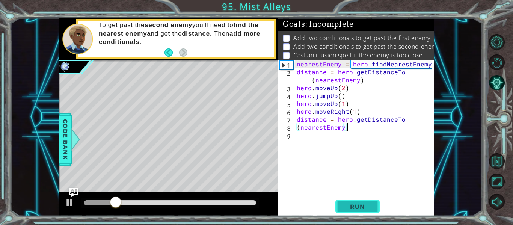
click at [348, 203] on span "Run" at bounding box center [357, 207] width 30 height 8
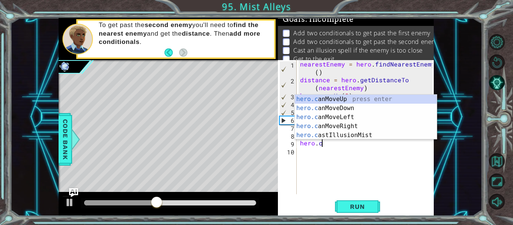
scroll to position [0, 1]
click at [345, 139] on div "hero.c anMoveUp press enter hero.c anMoveDown press enter hero.c anMoveLeft pre…" at bounding box center [366, 126] width 142 height 63
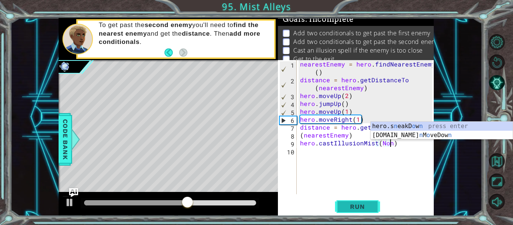
scroll to position [0, 6]
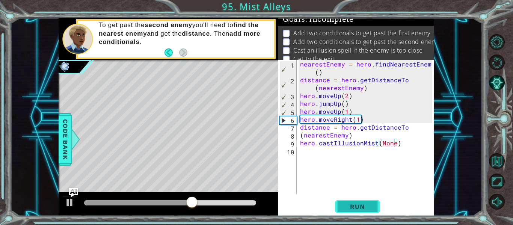
click at [348, 203] on span "Run" at bounding box center [357, 207] width 30 height 8
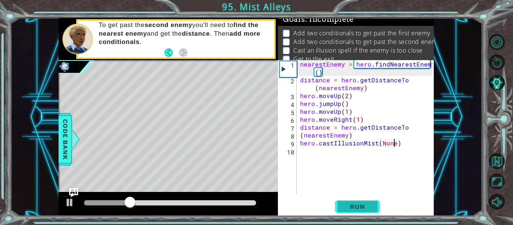
click at [350, 201] on button "Run" at bounding box center [357, 206] width 45 height 15
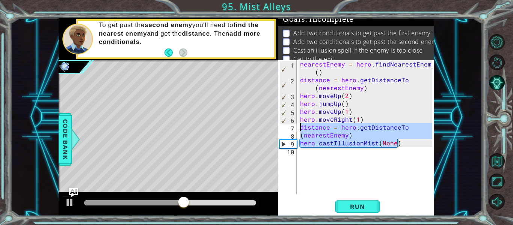
drag, startPoint x: 400, startPoint y: 145, endPoint x: 300, endPoint y: 131, distance: 100.9
click at [300, 131] on div "nearestEnemy = hero . findNearestEnemy ( ) distance = hero . getDistanceTo ( ne…" at bounding box center [367, 139] width 137 height 158
type textarea "distance = hero.getDistanceTo (nearestEnemy)"
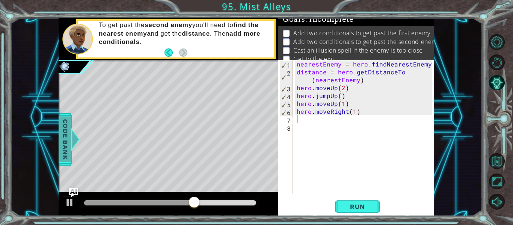
click at [62, 140] on span "Code Bank" at bounding box center [65, 139] width 12 height 46
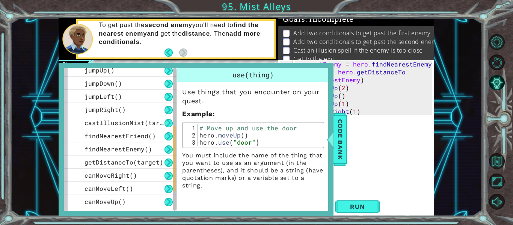
scroll to position [199, 0]
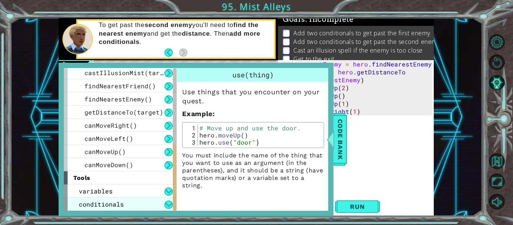
click at [118, 202] on span "conditionals" at bounding box center [101, 204] width 45 height 8
click at [165, 201] on button at bounding box center [168, 205] width 8 height 8
click at [144, 205] on div "conditionals" at bounding box center [120, 204] width 113 height 13
click at [142, 207] on div "conditionals" at bounding box center [120, 204] width 113 height 13
click at [165, 198] on div "conditionals" at bounding box center [120, 204] width 113 height 13
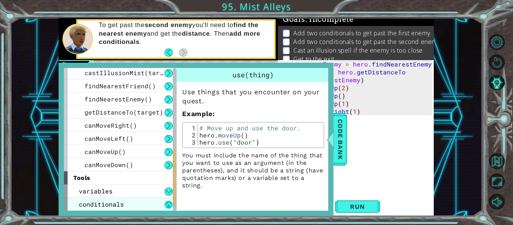
click at [166, 205] on button at bounding box center [168, 205] width 8 height 8
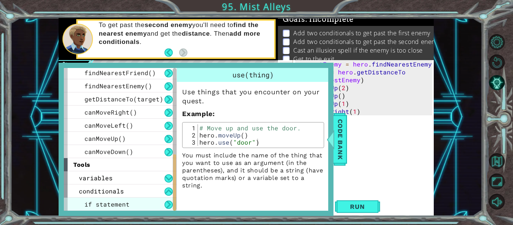
click at [119, 210] on div "if statement" at bounding box center [120, 204] width 113 height 13
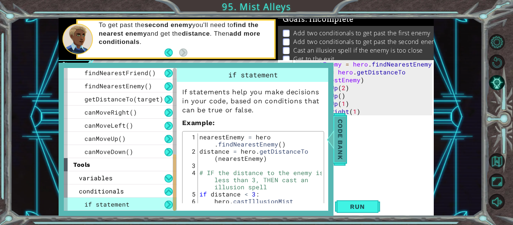
click at [336, 140] on span "Code Bank" at bounding box center [340, 139] width 12 height 46
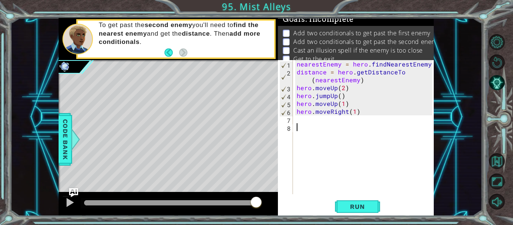
click at [315, 130] on div "nearestEnemy = hero . findNearestEnemy ( ) distance = hero . getDistanceTo ( ne…" at bounding box center [365, 135] width 141 height 150
click at [314, 125] on div "nearestEnemy = hero . findNearestEnemy ( ) distance = hero . getDistanceTo ( ne…" at bounding box center [365, 135] width 141 height 150
click at [313, 123] on div "nearestEnemy = hero . findNearestEnemy ( ) distance = hero . getDistanceTo ( ne…" at bounding box center [365, 135] width 141 height 150
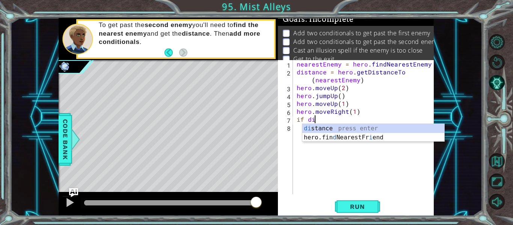
scroll to position [0, 1]
click at [312, 130] on div "di stance press enter hero.fin d NearestFr i end press enter" at bounding box center [373, 142] width 142 height 36
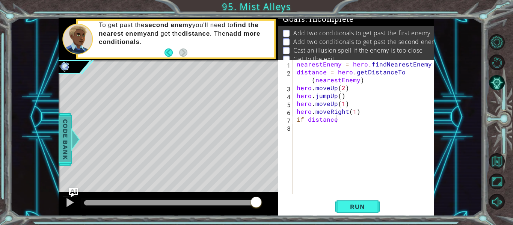
click at [69, 147] on span "Code Bank" at bounding box center [65, 139] width 12 height 46
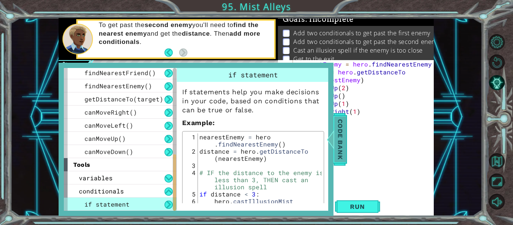
click at [343, 126] on span "Code Bank" at bounding box center [340, 139] width 12 height 46
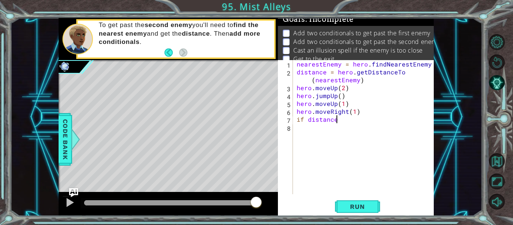
click at [351, 122] on div "nearestEnemy = hero . findNearestEnemy ( ) distance = hero . getDistanceTo ( ne…" at bounding box center [365, 135] width 141 height 150
type textarea "if distance >"
click at [62, 151] on span "Code Bank" at bounding box center [65, 139] width 12 height 46
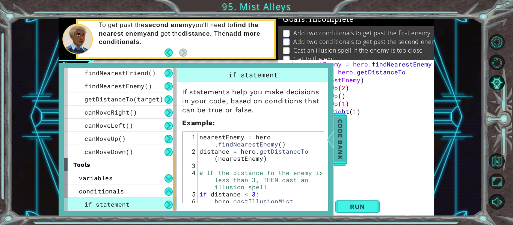
click at [337, 146] on span "Code Bank" at bounding box center [340, 139] width 12 height 46
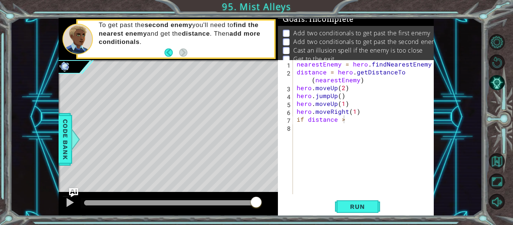
click at [338, 149] on div "nearestEnemy = hero . findNearestEnemy ( ) distance = hero . getDistanceTo ( ne…" at bounding box center [365, 135] width 141 height 150
click at [350, 122] on div "nearestEnemy = hero . findNearestEnemy ( ) distance = hero . getDistanceTo ( ne…" at bounding box center [365, 135] width 141 height 150
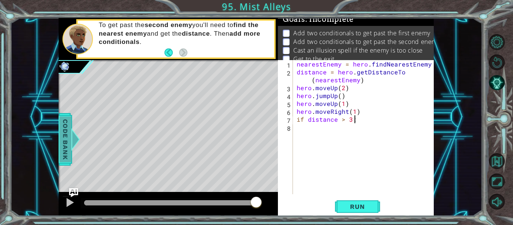
type textarea "if distance > 3:"
click at [68, 143] on span "Code Bank" at bounding box center [65, 139] width 12 height 46
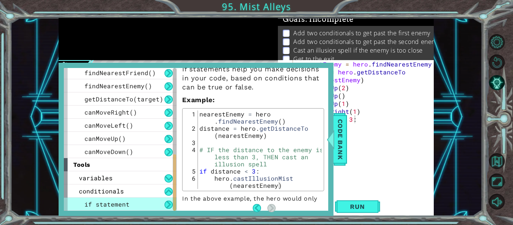
scroll to position [24, 0]
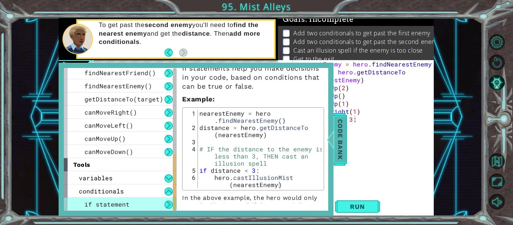
click at [342, 131] on span "Code Bank" at bounding box center [340, 139] width 12 height 46
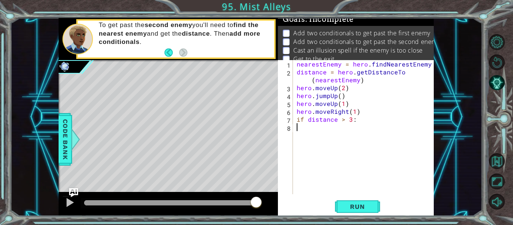
click at [305, 130] on div "nearestEnemy = hero . findNearestEnemy ( ) distance = hero . getDistanceTo ( ne…" at bounding box center [365, 135] width 141 height 150
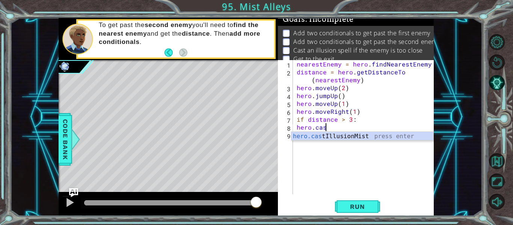
scroll to position [0, 2]
click at [327, 137] on div "hero.cas tIllusionMist press enter" at bounding box center [362, 145] width 142 height 27
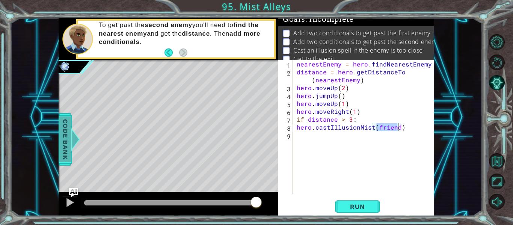
click at [64, 141] on span "Code Bank" at bounding box center [65, 139] width 12 height 46
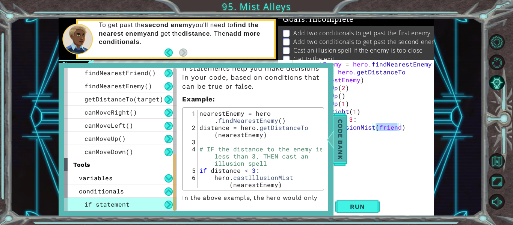
click at [341, 142] on span "Code Bank" at bounding box center [340, 139] width 12 height 46
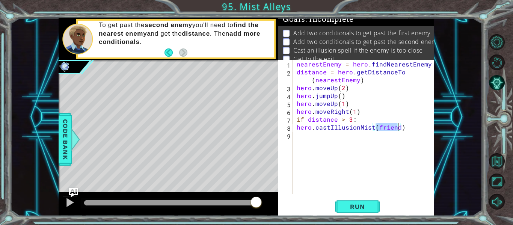
click at [397, 128] on div "nearestEnemy = hero . findNearestEnemy ( ) distance = hero . getDistanceTo ( ne…" at bounding box center [363, 127] width 137 height 134
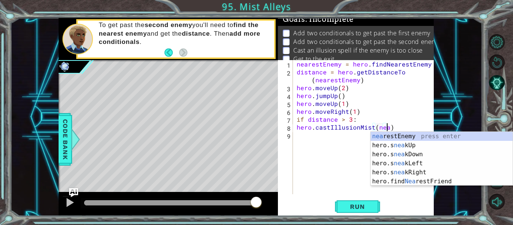
scroll to position [0, 6]
click at [395, 135] on div "nea restEnemy press enter hero.s nea kUp press enter hero.s nea kDown press ent…" at bounding box center [442, 168] width 142 height 72
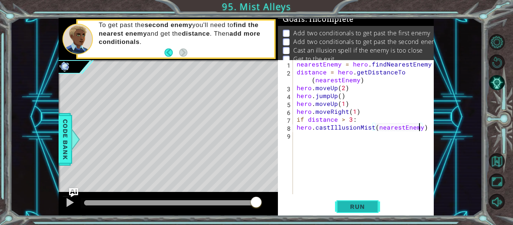
type textarea "hero.castIllusionMist(nearestEnemy)"
click at [374, 210] on button "Run" at bounding box center [357, 206] width 45 height 15
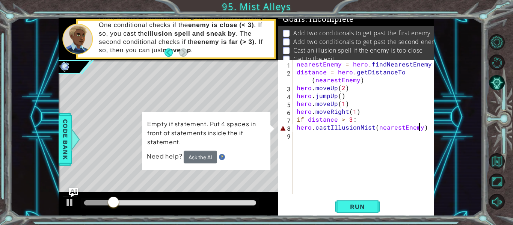
click at [431, 129] on div "nearestEnemy = hero . findNearestEnemy ( ) distance = hero . getDistanceTo ( ne…" at bounding box center [365, 135] width 141 height 150
